Goal: Task Accomplishment & Management: Use online tool/utility

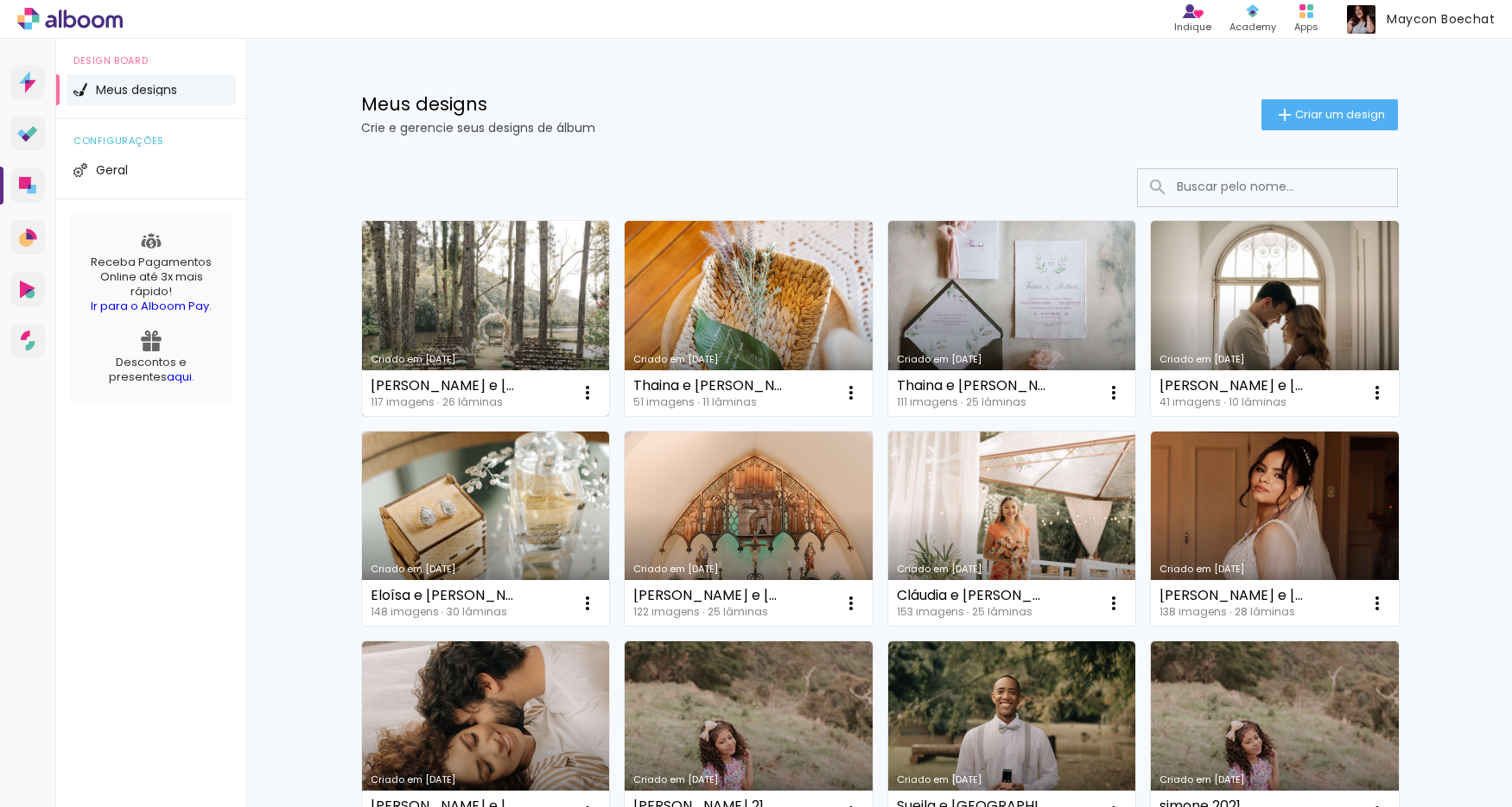
click at [478, 284] on link "Criado em [DATE]" at bounding box center [486, 318] width 248 height 195
